Goal: Find specific page/section: Find specific page/section

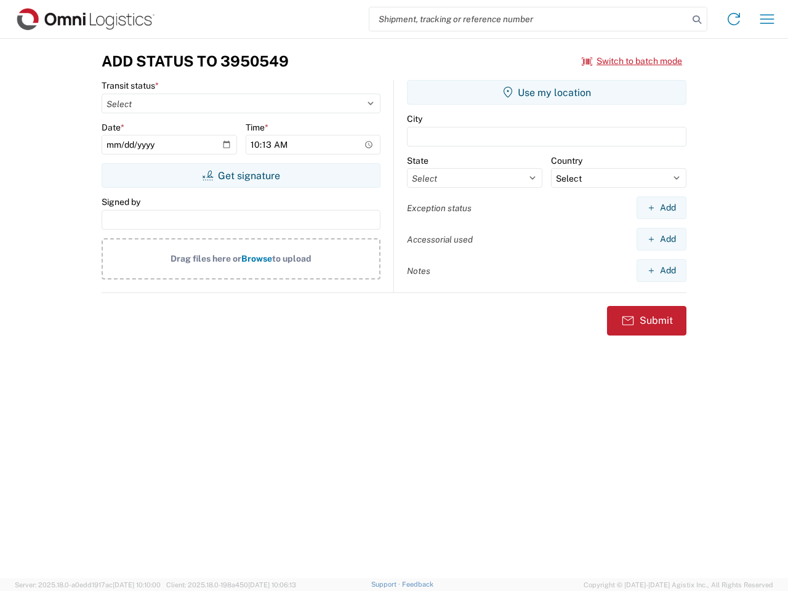
click at [529, 19] on input "search" at bounding box center [529, 18] width 319 height 23
click at [697, 20] on icon at bounding box center [697, 19] width 17 height 17
click at [734, 19] on icon at bounding box center [734, 19] width 20 height 20
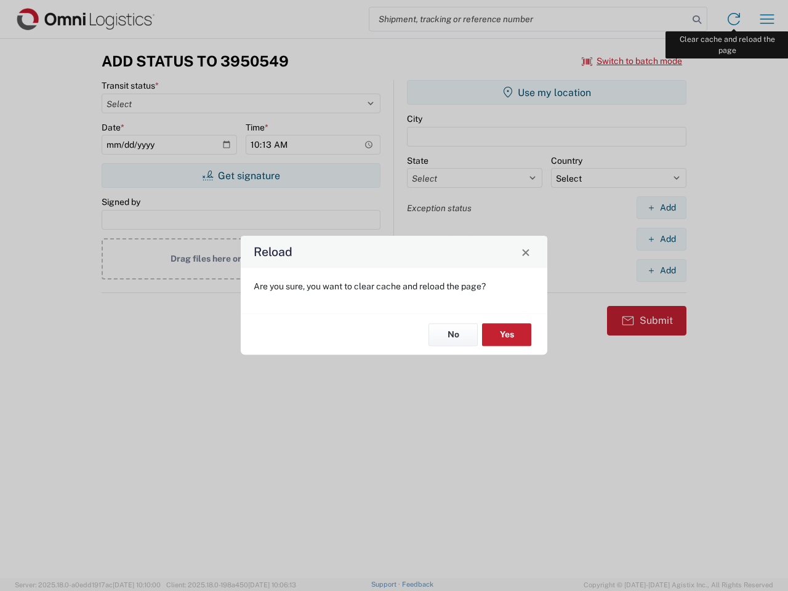
click at [767, 19] on div "Reload Are you sure, you want to clear cache and reload the page? No Yes" at bounding box center [394, 295] width 788 height 591
click at [633, 61] on div "Reload Are you sure, you want to clear cache and reload the page? No Yes" at bounding box center [394, 295] width 788 height 591
click at [241, 176] on div "Reload Are you sure, you want to clear cache and reload the page? No Yes" at bounding box center [394, 295] width 788 height 591
click at [547, 92] on div "Reload Are you sure, you want to clear cache and reload the page? No Yes" at bounding box center [394, 295] width 788 height 591
click at [662, 208] on div "Reload Are you sure, you want to clear cache and reload the page? No Yes" at bounding box center [394, 295] width 788 height 591
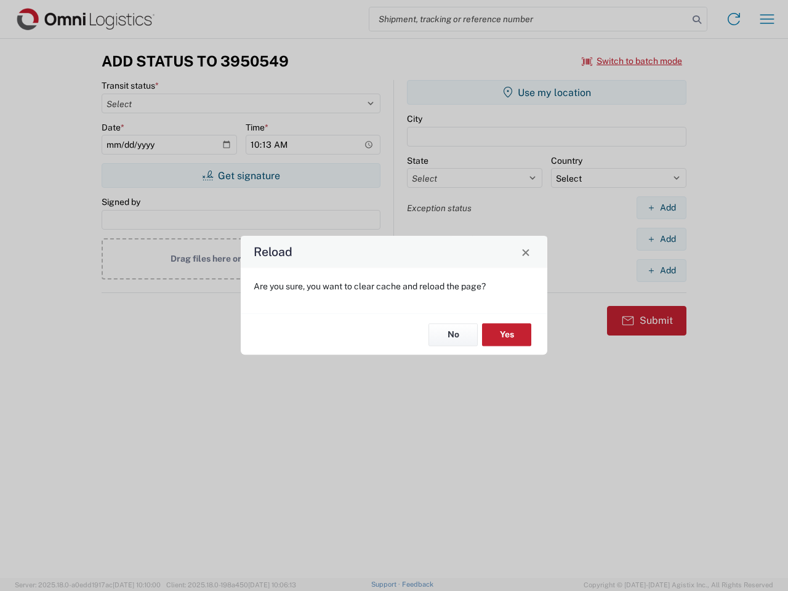
click at [662, 239] on div "Reload Are you sure, you want to clear cache and reload the page? No Yes" at bounding box center [394, 295] width 788 height 591
click at [662, 270] on div "Reload Are you sure, you want to clear cache and reload the page? No Yes" at bounding box center [394, 295] width 788 height 591
